Goal: Contribute content

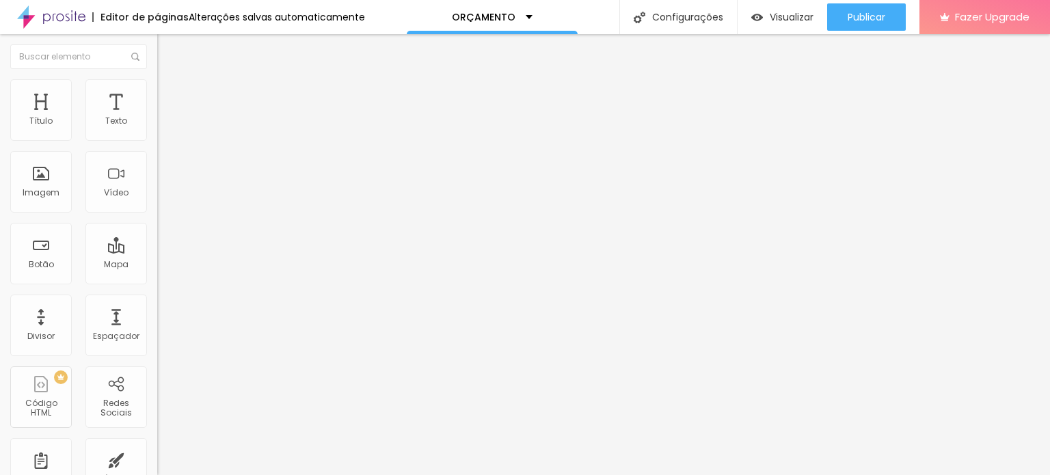
click at [157, 118] on span "Trocar imagem" at bounding box center [194, 112] width 75 height 12
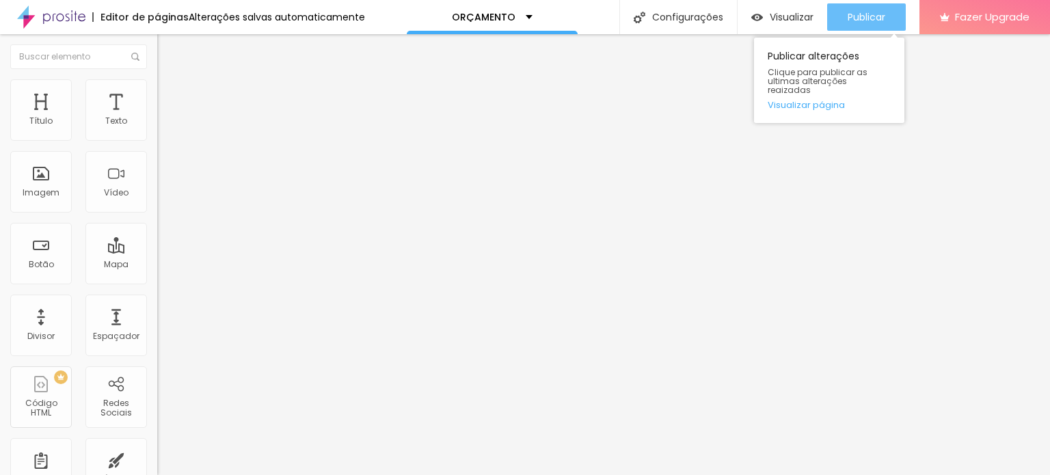
click at [874, 20] on span "Publicar" at bounding box center [867, 17] width 38 height 11
click at [861, 16] on span "Publicar" at bounding box center [867, 17] width 38 height 11
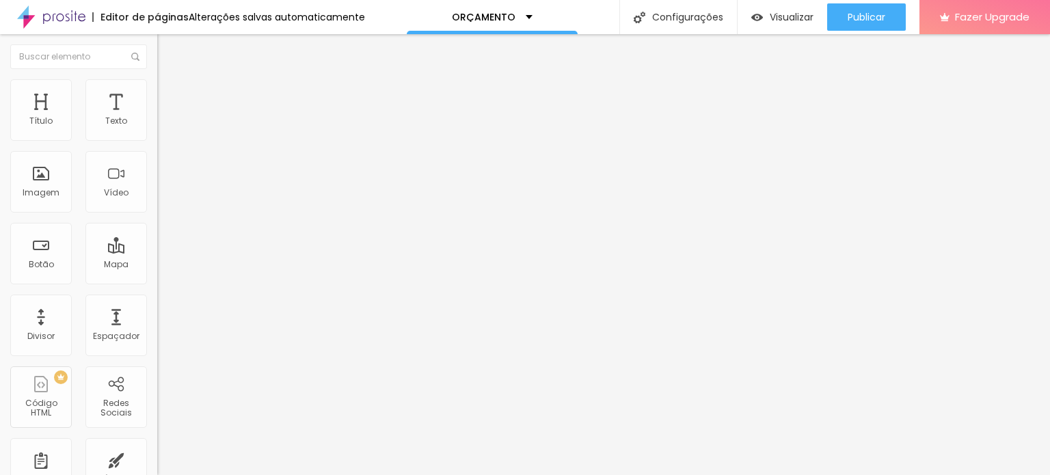
click at [157, 89] on li "Avançado" at bounding box center [235, 86] width 157 height 14
click at [157, 79] on li "Estilo" at bounding box center [235, 73] width 157 height 14
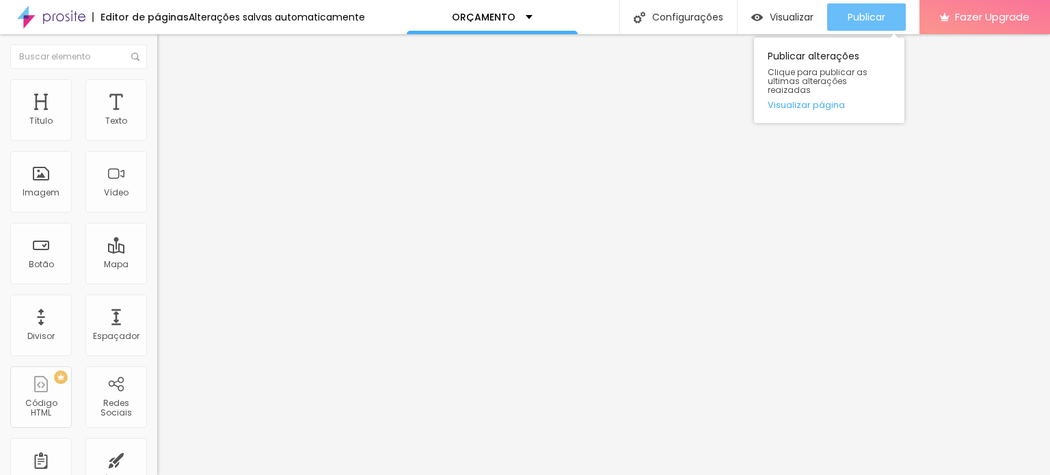
click at [858, 24] on div "Publicar" at bounding box center [867, 16] width 38 height 27
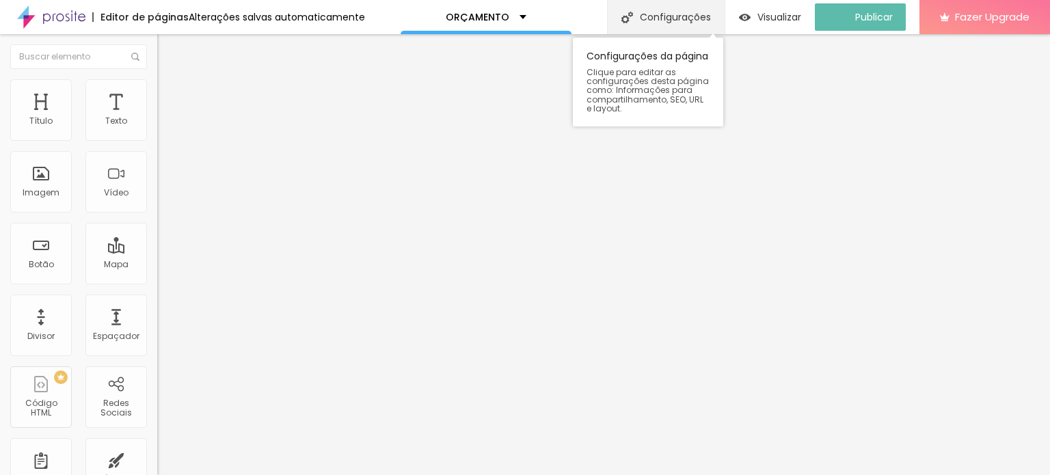
click at [699, 21] on div "Configurações" at bounding box center [666, 17] width 118 height 34
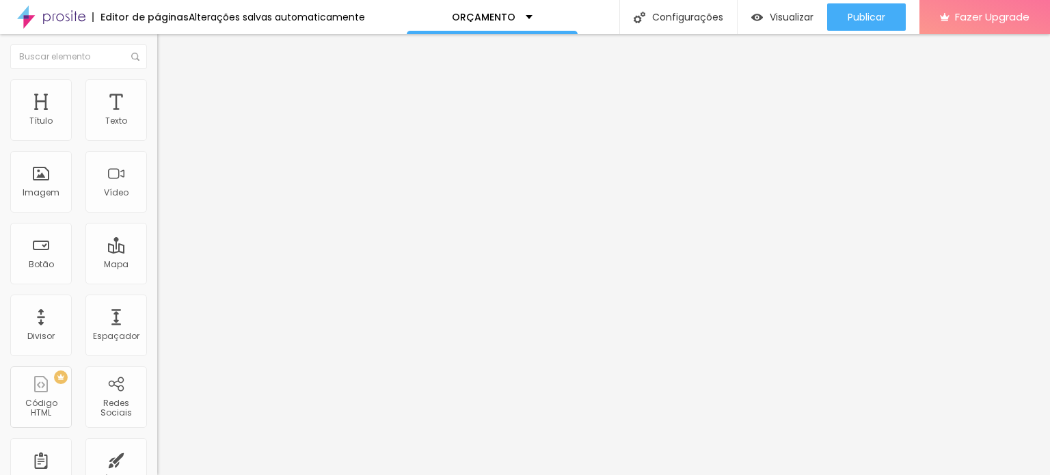
click at [167, 51] on img "button" at bounding box center [172, 49] width 11 height 11
click at [157, 89] on li "Estilo" at bounding box center [235, 86] width 157 height 14
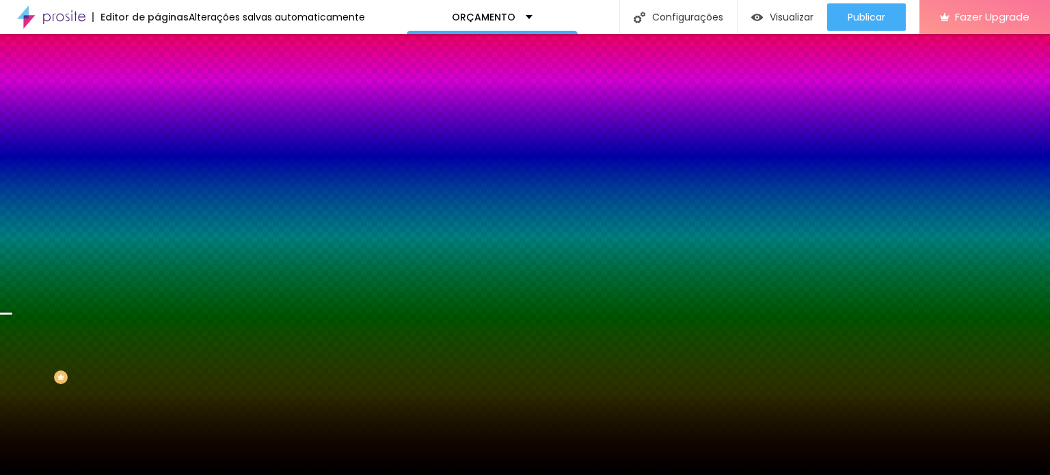
click at [157, 126] on span "Trocar imagem" at bounding box center [194, 120] width 75 height 12
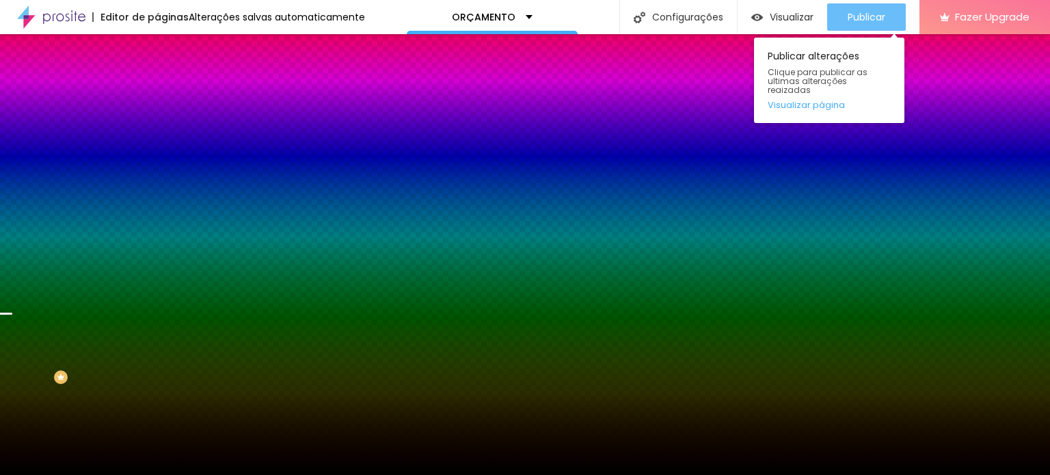
click at [888, 29] on button "Publicar" at bounding box center [866, 16] width 79 height 27
